Goal: Entertainment & Leisure: Consume media (video, audio)

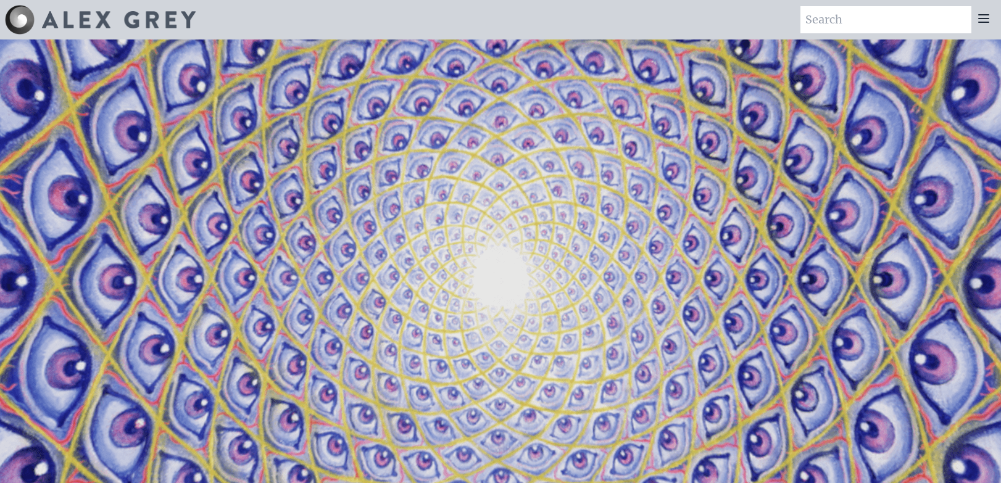
scroll to position [1974, 0]
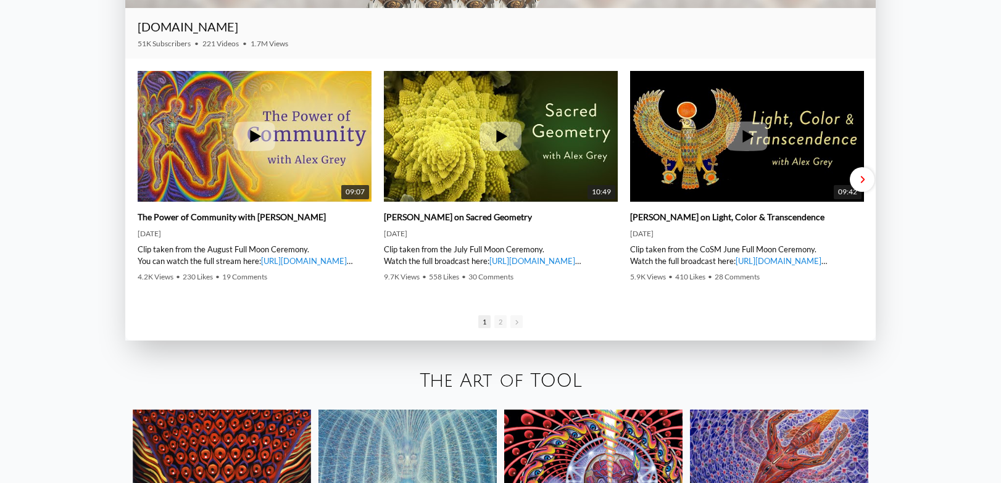
click at [863, 175] on div "Next slide" at bounding box center [862, 179] width 25 height 25
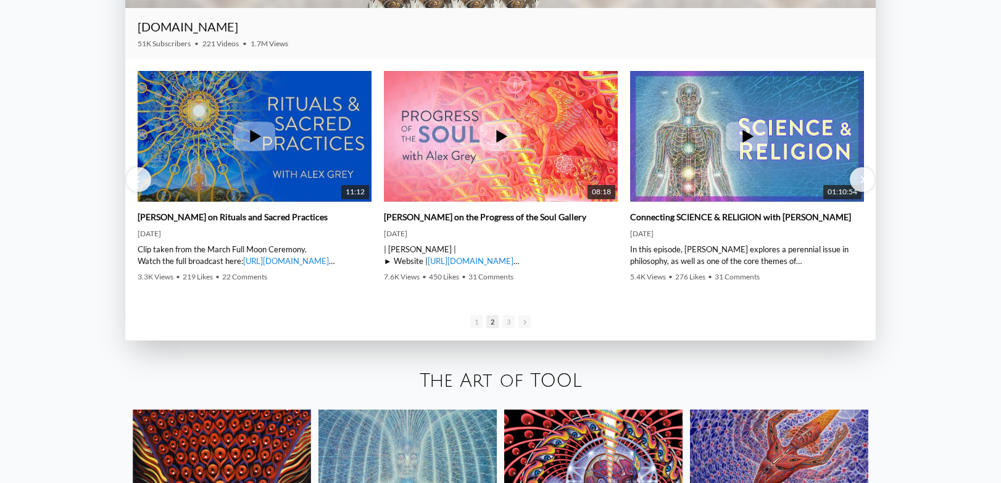
click at [866, 173] on div "Next slide" at bounding box center [862, 179] width 25 height 25
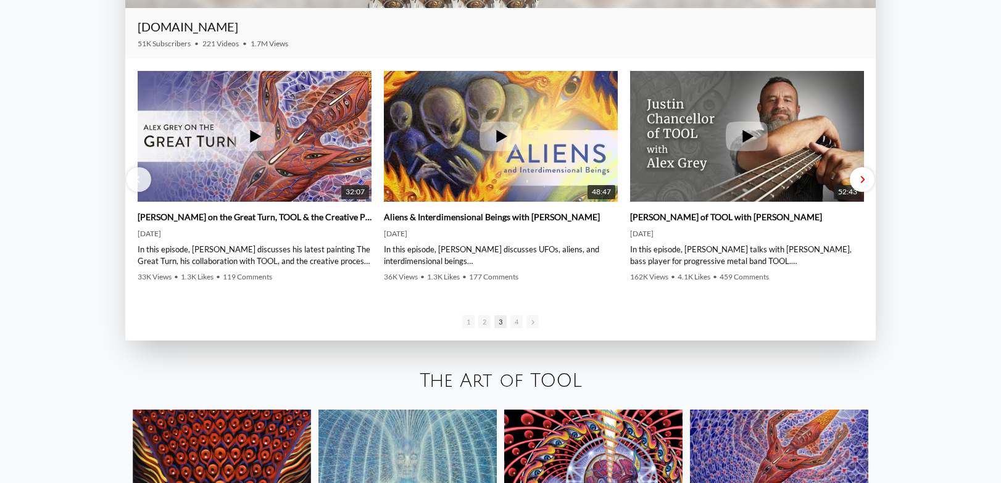
click at [866, 173] on div "Next slide" at bounding box center [862, 179] width 25 height 25
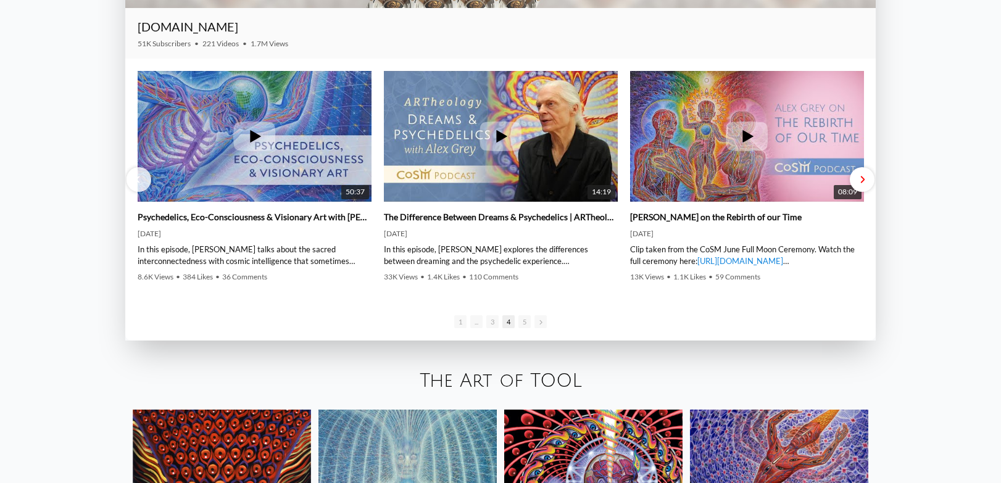
click at [866, 173] on div "Next slide" at bounding box center [862, 179] width 25 height 25
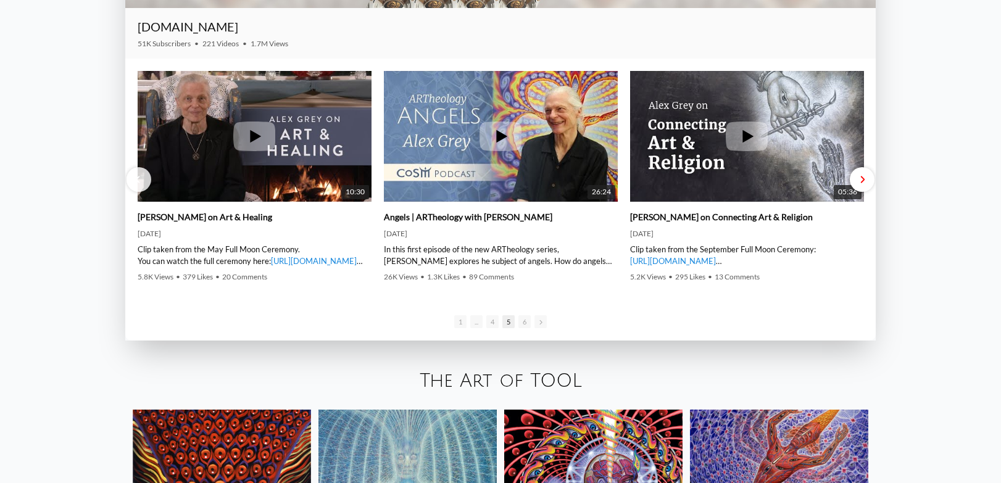
click at [866, 173] on div "Next slide" at bounding box center [862, 179] width 25 height 25
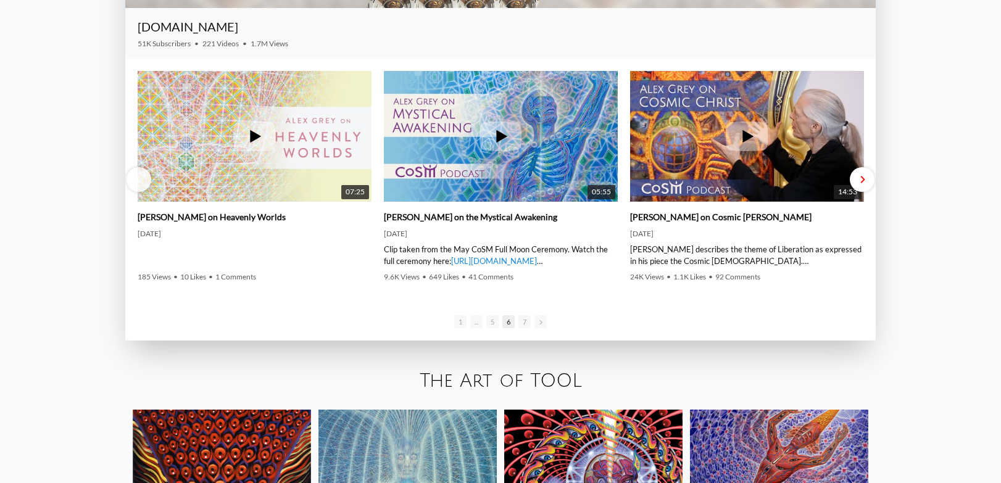
click at [866, 173] on div "Next slide" at bounding box center [862, 179] width 25 height 25
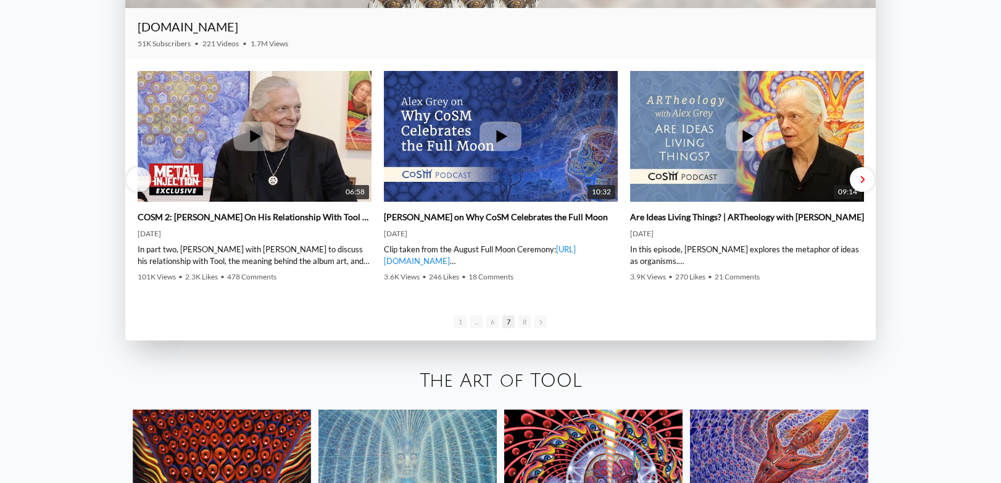
click at [866, 173] on div "Next slide" at bounding box center [862, 179] width 25 height 25
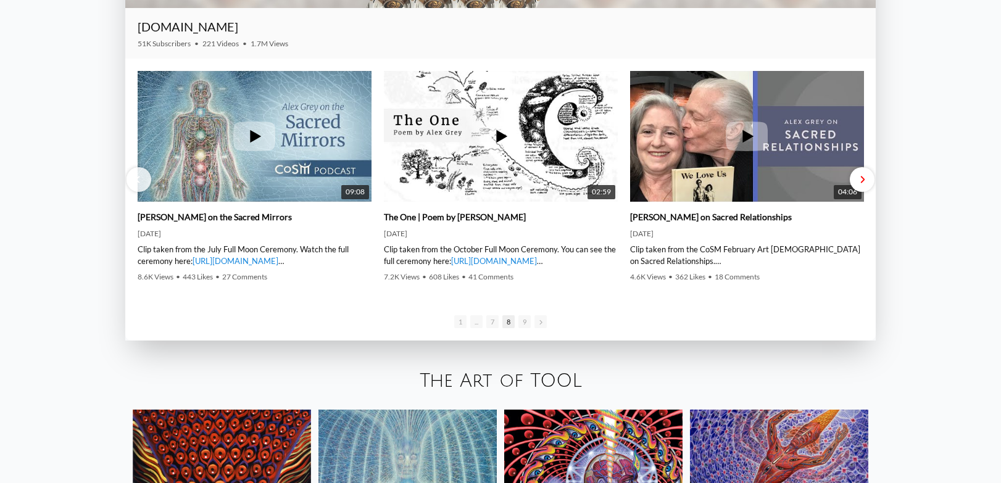
click at [866, 173] on div "Next slide" at bounding box center [862, 179] width 25 height 25
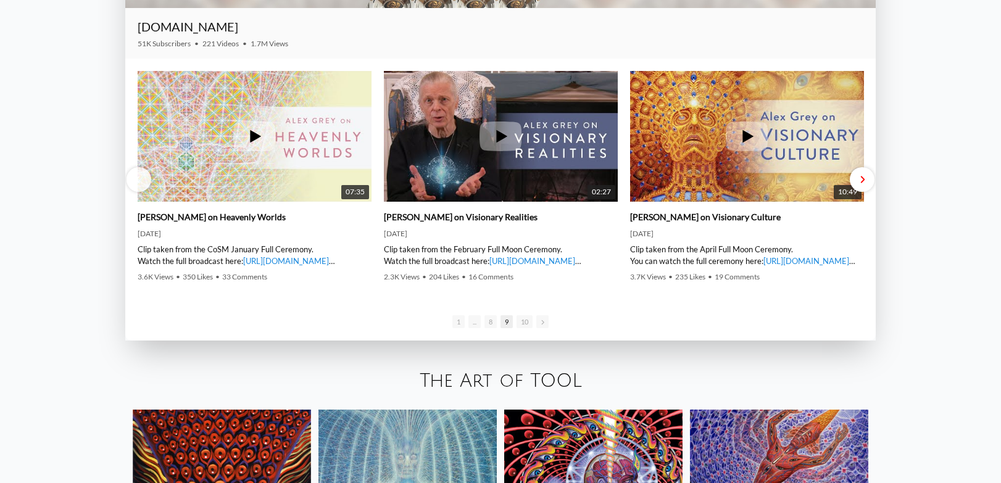
click at [866, 173] on div "Next slide" at bounding box center [862, 179] width 25 height 25
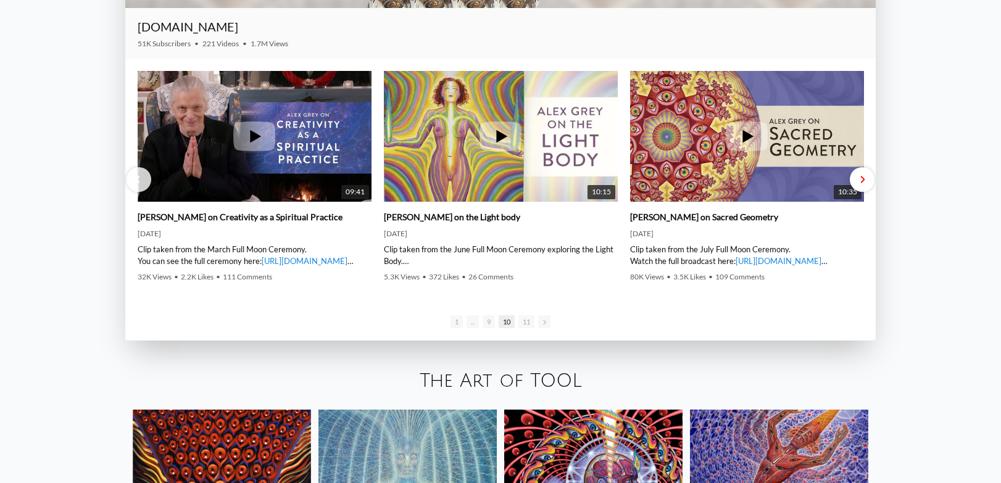
click at [866, 173] on div "Next slide" at bounding box center [862, 179] width 25 height 25
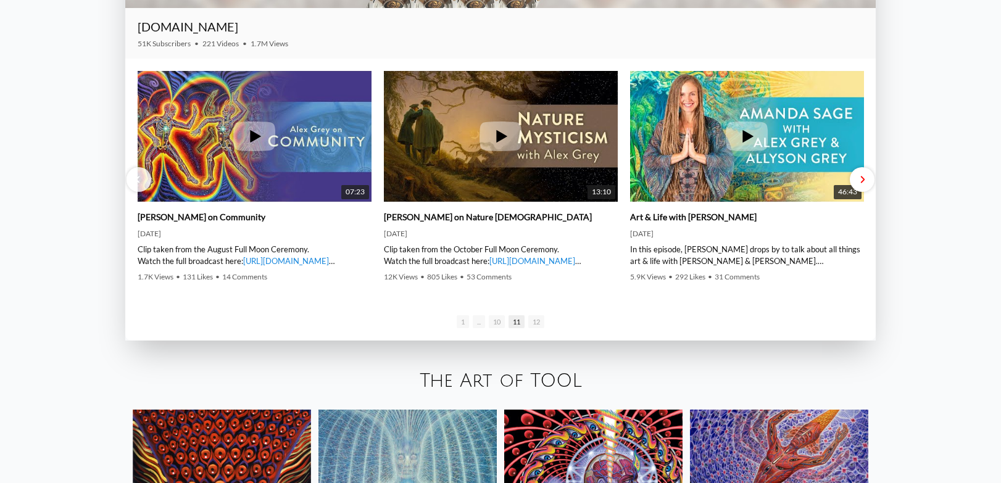
click at [866, 173] on div "Next slide" at bounding box center [862, 179] width 25 height 25
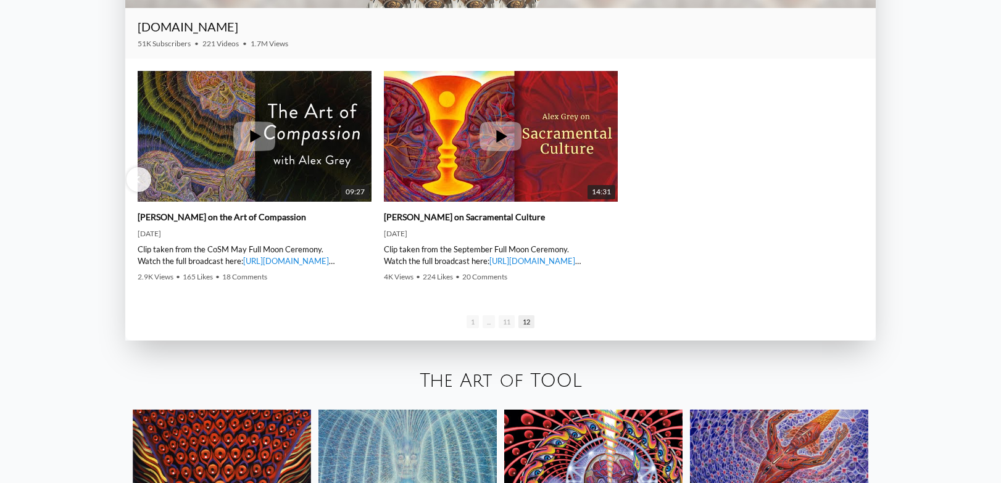
click at [866, 173] on div "09:27 [PERSON_NAME] on the Art of Compassion [DATE] Clip taken from the CoSM Ma…" at bounding box center [500, 180] width 751 height 242
click at [471, 321] on span "1" at bounding box center [472, 321] width 12 height 13
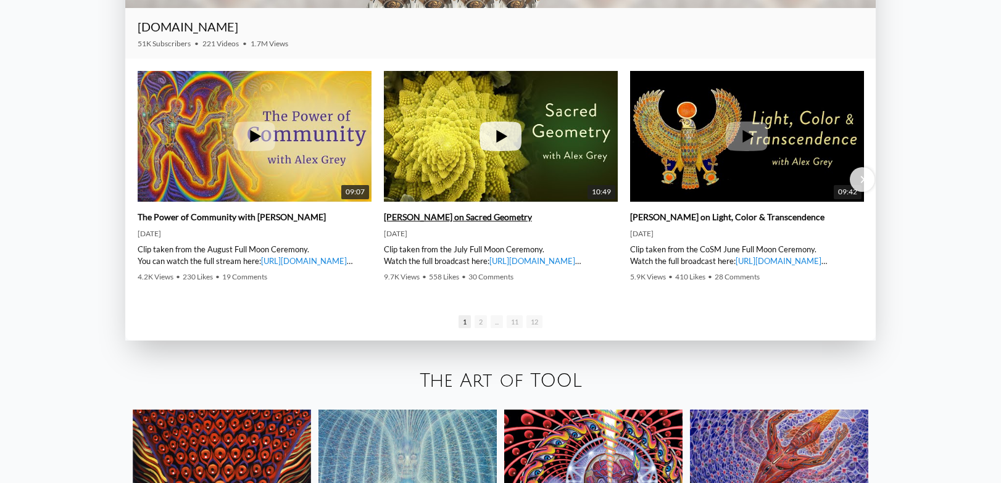
click at [452, 220] on link "[PERSON_NAME] on Sacred Geometry" at bounding box center [458, 217] width 148 height 11
click at [858, 183] on div "Next slide" at bounding box center [862, 179] width 25 height 25
